Goal: Transaction & Acquisition: Complete application form

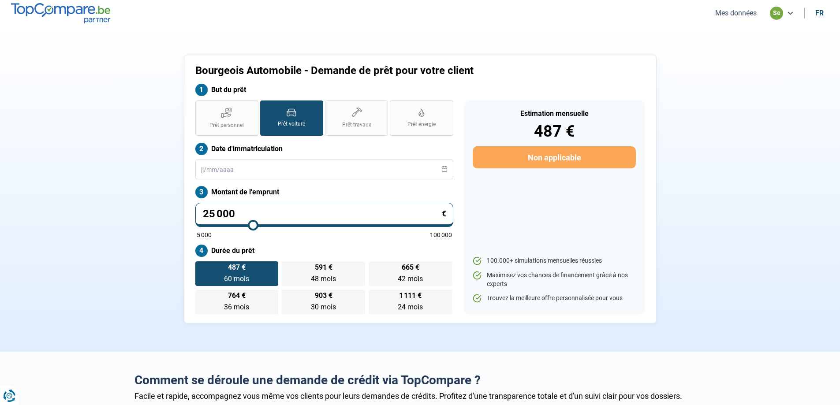
click at [290, 120] on label "Prêt voiture" at bounding box center [291, 118] width 63 height 35
click at [266, 106] on input "Prêt voiture" at bounding box center [263, 104] width 6 height 6
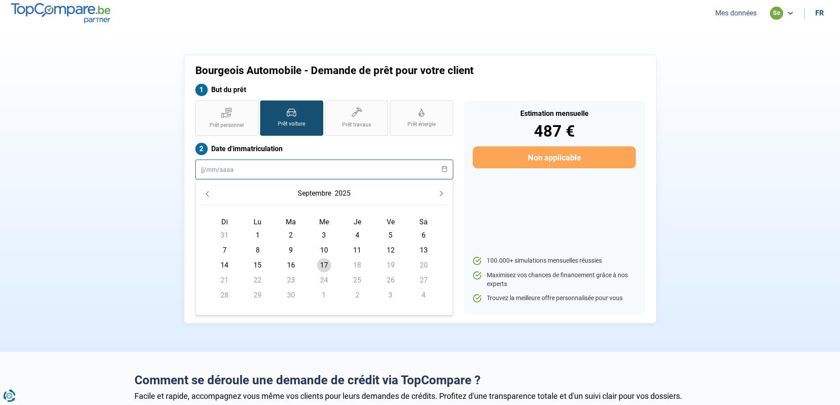
click at [260, 172] on input "text" at bounding box center [324, 170] width 258 height 20
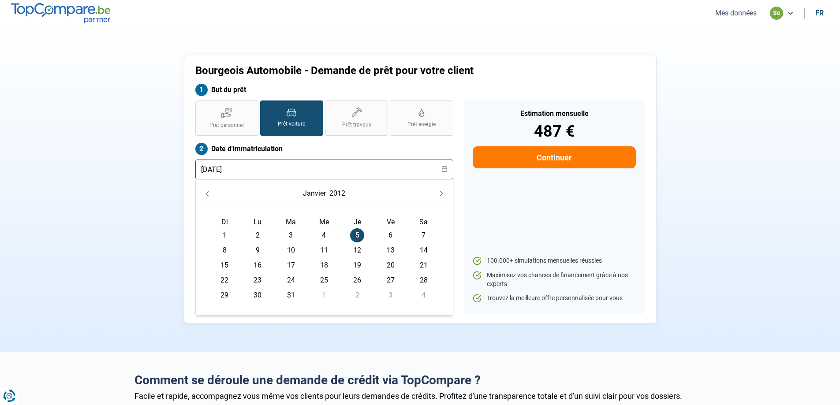
type input "[DATE]"
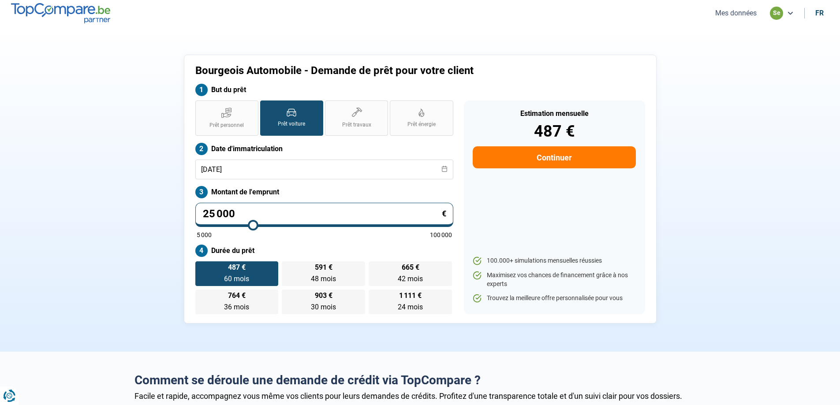
click at [527, 207] on div "Estimation mensuelle 487 € Continuer 100.000+ simulations mensuelles réussies M…" at bounding box center [554, 208] width 181 height 214
click at [258, 214] on input "25 000" at bounding box center [324, 215] width 258 height 24
type input "2 500"
type input "5000"
type input "250"
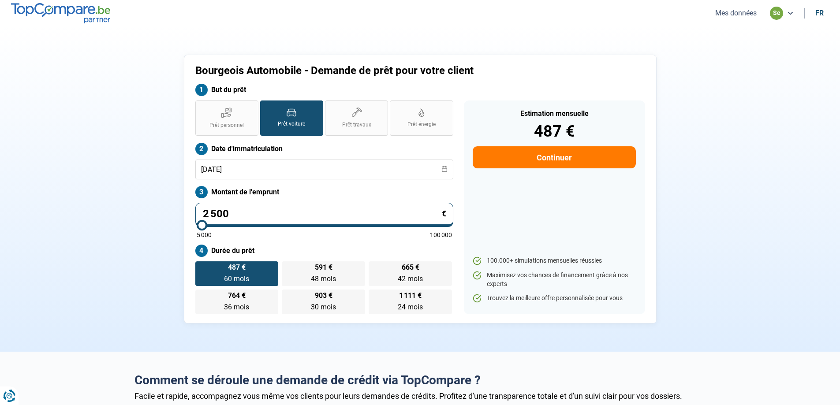
type input "5000"
type input "25"
type input "5000"
type input "2"
type input "5000"
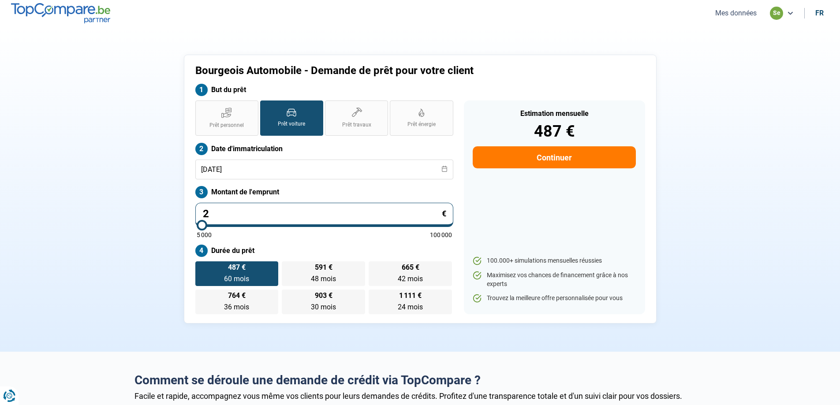
type input "0"
type input "5000"
type input "5"
type input "5000"
type input "50"
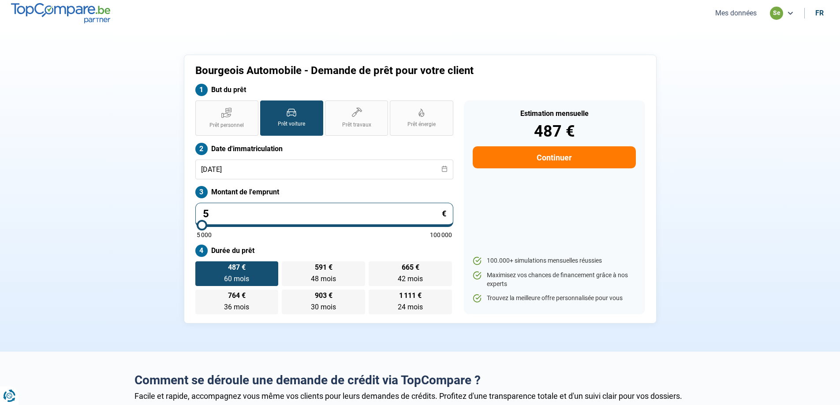
type input "5000"
type input "500"
type input "5000"
type input "5 000"
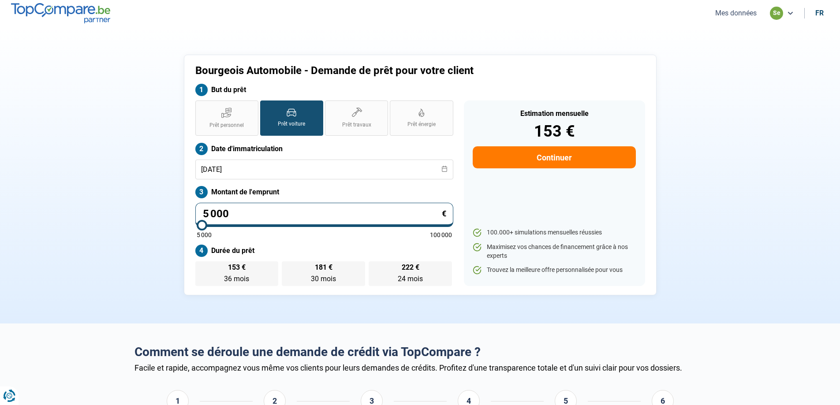
radio input "true"
click at [540, 223] on div "Estimation mensuelle 153 € Continuer 100.000+ simulations mensuelles réussies M…" at bounding box center [554, 194] width 181 height 186
click at [552, 161] on button "Continuer" at bounding box center [554, 157] width 163 height 22
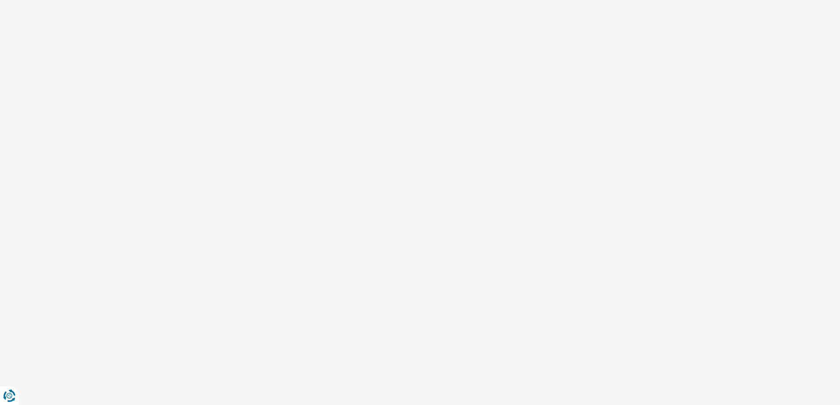
select select "32"
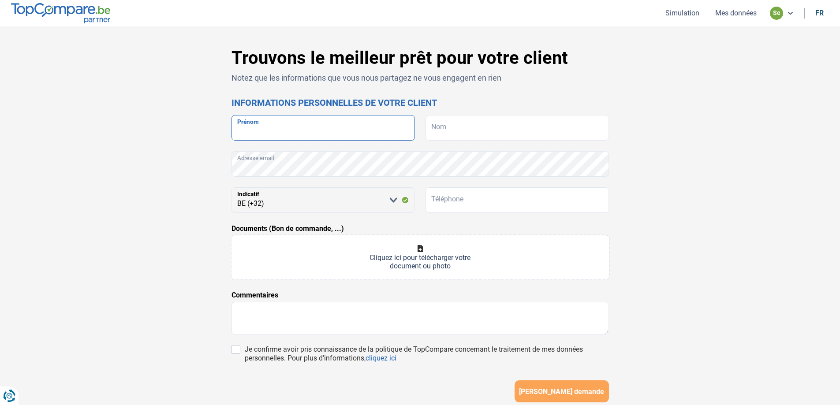
click at [335, 135] on input "Prénom" at bounding box center [323, 128] width 183 height 26
drag, startPoint x: 276, startPoint y: 130, endPoint x: 233, endPoint y: 132, distance: 42.4
click at [233, 132] on input "MBENGUE" at bounding box center [323, 128] width 183 height 26
type input "MBENGUE"
click at [449, 133] on input "Nom" at bounding box center [517, 128] width 183 height 26
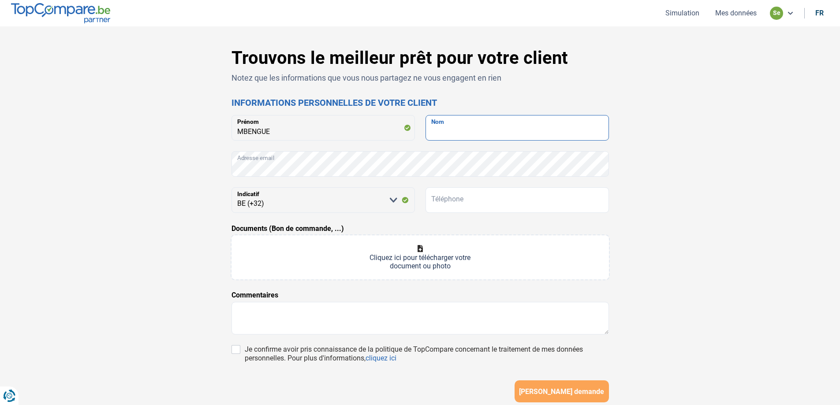
paste input "MBENGUE"
type input "MBENGUE"
click at [271, 132] on input "MBENGUE" at bounding box center [323, 128] width 183 height 26
type input "M"
type input "ROKHAYA"
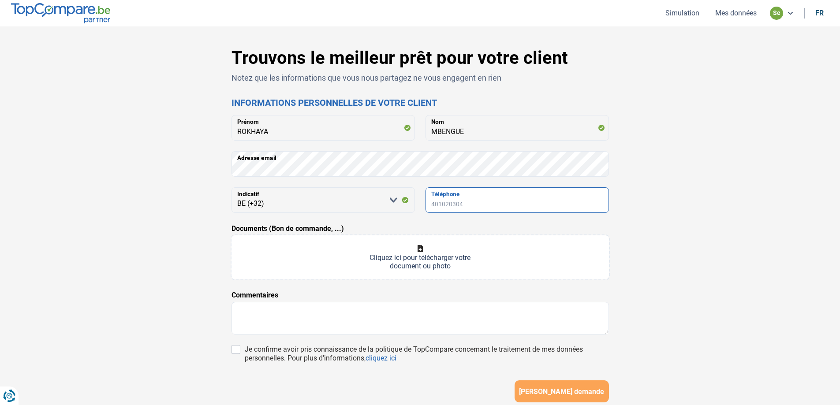
click at [442, 199] on input "Téléphone" at bounding box center [517, 200] width 183 height 26
type input "467838703"
click at [397, 257] on input "Documents (Bon de commande, ...)" at bounding box center [421, 258] width 378 height 44
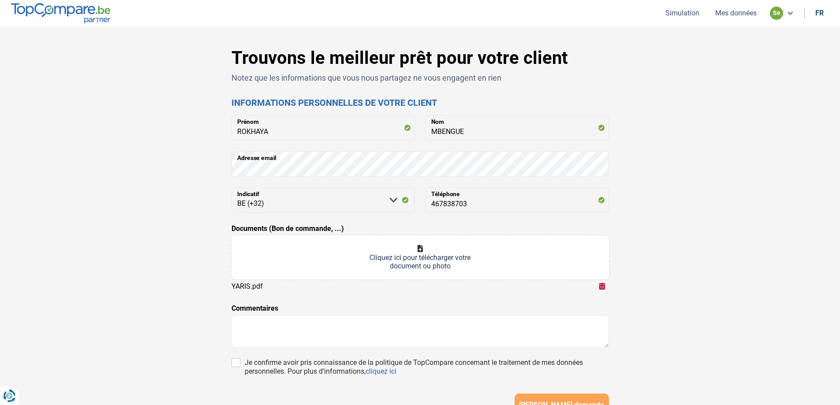
click at [413, 255] on input "Documents (Bon de commande, ...)" at bounding box center [421, 258] width 378 height 44
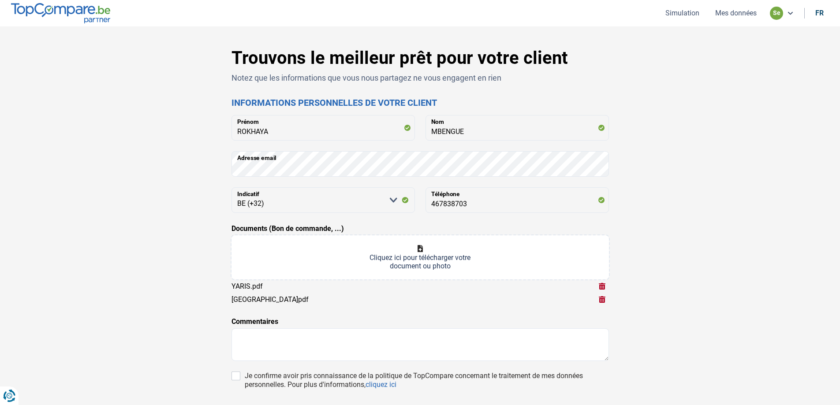
click at [411, 258] on input "Documents (Bon de commande, ...)" at bounding box center [421, 258] width 378 height 44
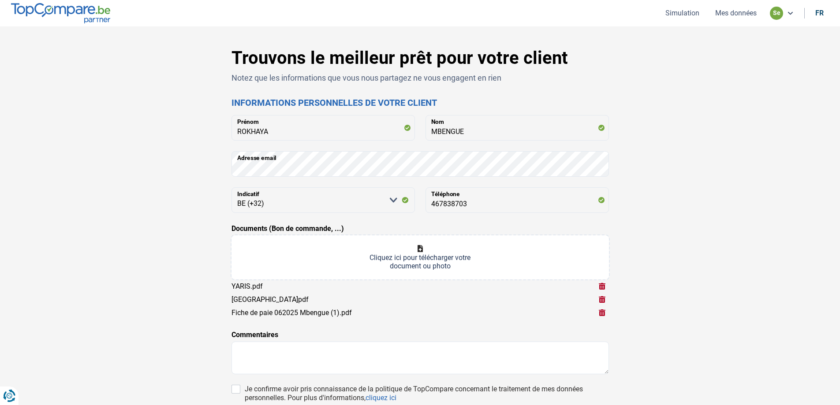
click at [418, 253] on input "Documents (Bon de commande, ...)" at bounding box center [421, 258] width 378 height 44
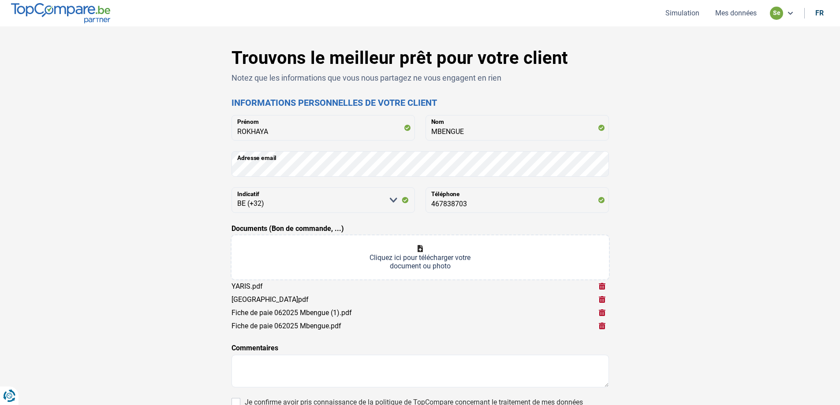
click at [420, 247] on input "Documents (Bon de commande, ...)" at bounding box center [421, 258] width 378 height 44
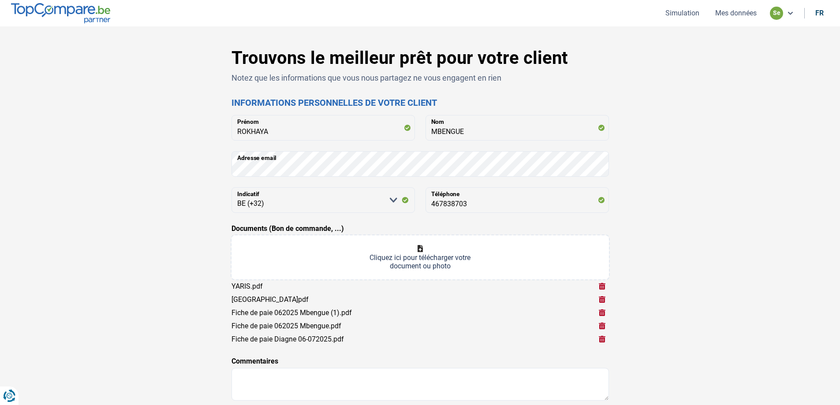
click at [419, 256] on input "Documents (Bon de commande, ...)" at bounding box center [421, 258] width 378 height 44
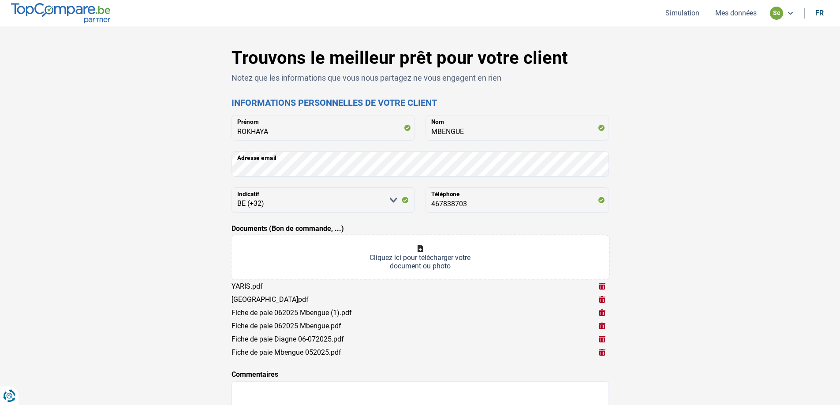
click at [419, 257] on input "Documents (Bon de commande, ...)" at bounding box center [421, 258] width 378 height 44
type input "C:\fakepath\CI [PERSON_NAME].pdf"
click at [414, 253] on input "Documents (Bon de commande, ...)" at bounding box center [421, 258] width 378 height 44
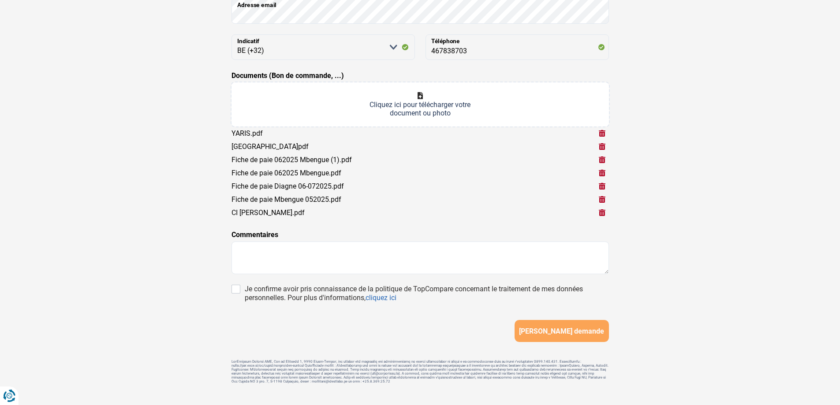
scroll to position [171, 0]
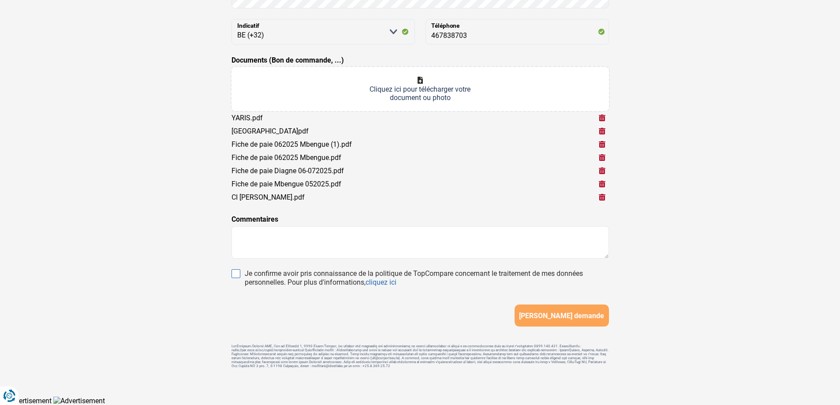
click at [237, 271] on input "Je confirme avoir pris connaissance de la politique de TopCompare concernant le…" at bounding box center [236, 273] width 9 height 9
checkbox input "true"
click at [565, 314] on span "[PERSON_NAME] demande" at bounding box center [561, 316] width 85 height 8
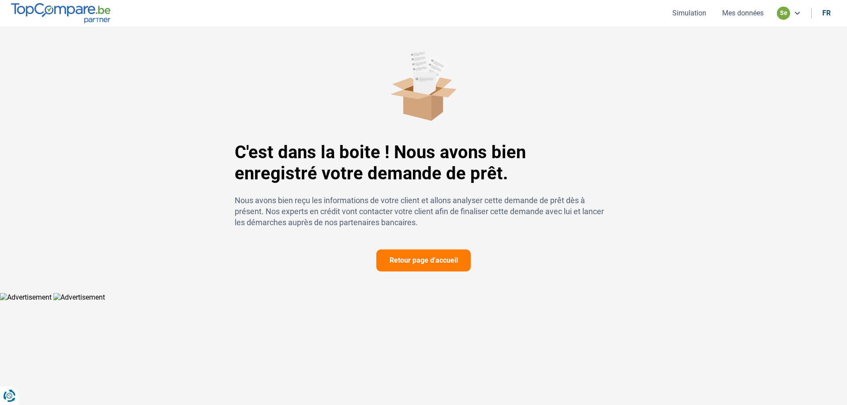
click at [419, 261] on button "Retour page d'accueil" at bounding box center [423, 261] width 94 height 22
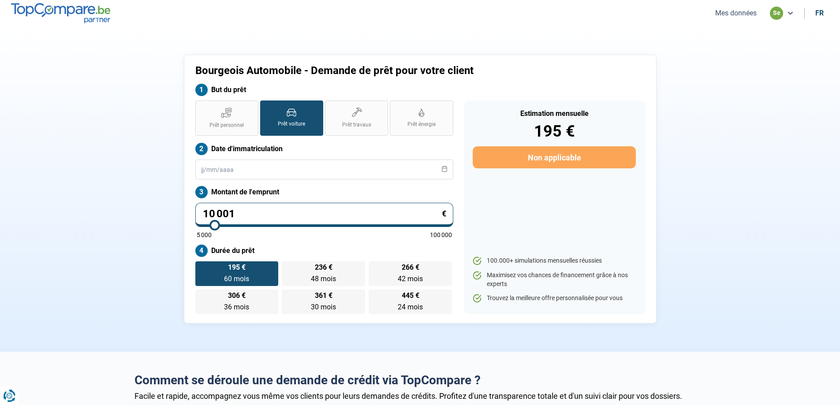
click at [733, 15] on button "Mes données" at bounding box center [736, 12] width 47 height 9
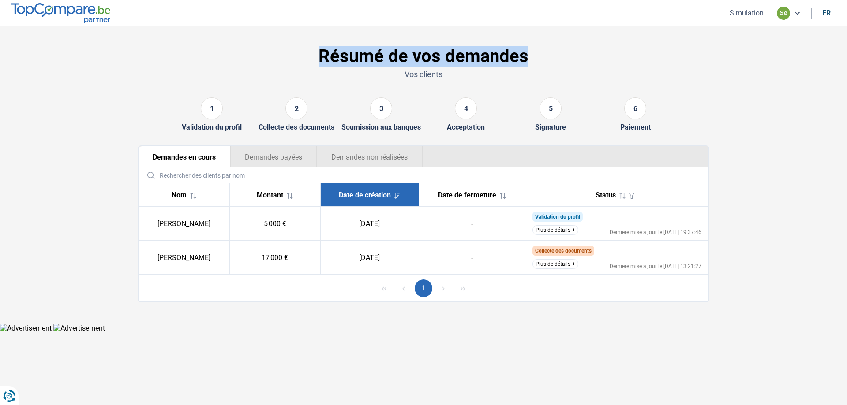
drag, startPoint x: 531, startPoint y: 61, endPoint x: 320, endPoint y: 42, distance: 211.7
click at [320, 42] on div "Résumé de vos demandes Vos clients" at bounding box center [423, 65] width 582 height 52
